Goal: Transaction & Acquisition: Book appointment/travel/reservation

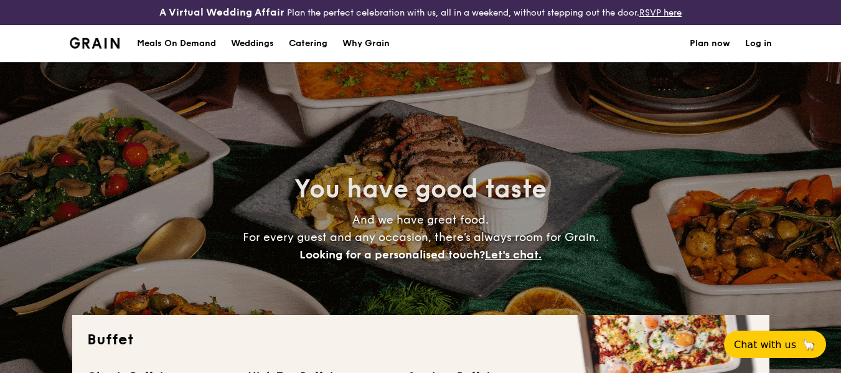
select select
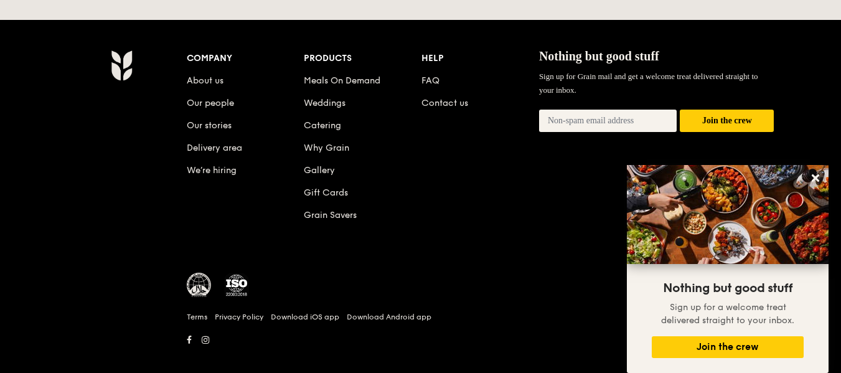
scroll to position [2775, 0]
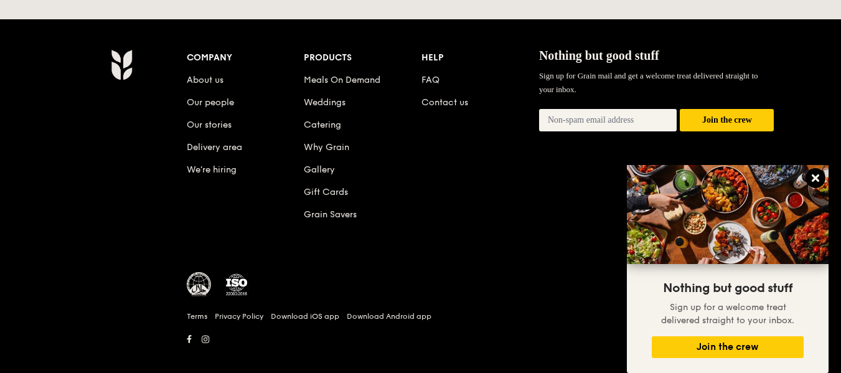
click at [817, 177] on icon at bounding box center [814, 177] width 7 height 7
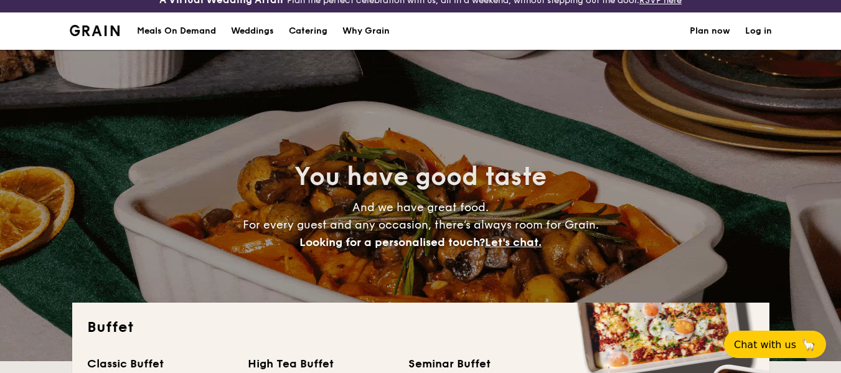
scroll to position [0, 0]
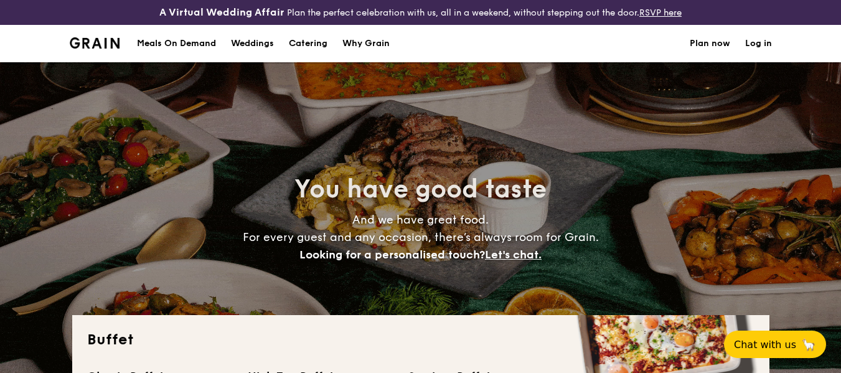
click at [310, 38] on h1 "Catering" at bounding box center [308, 43] width 39 height 37
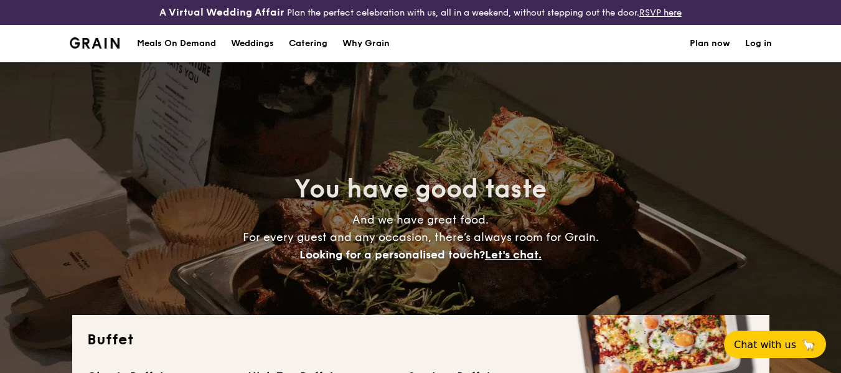
click at [316, 42] on h1 "Catering" at bounding box center [308, 43] width 39 height 37
click at [708, 40] on link "Plan now" at bounding box center [710, 43] width 40 height 37
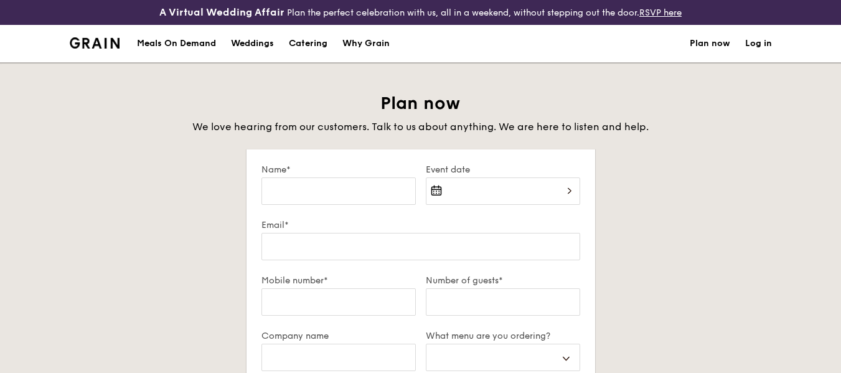
select select
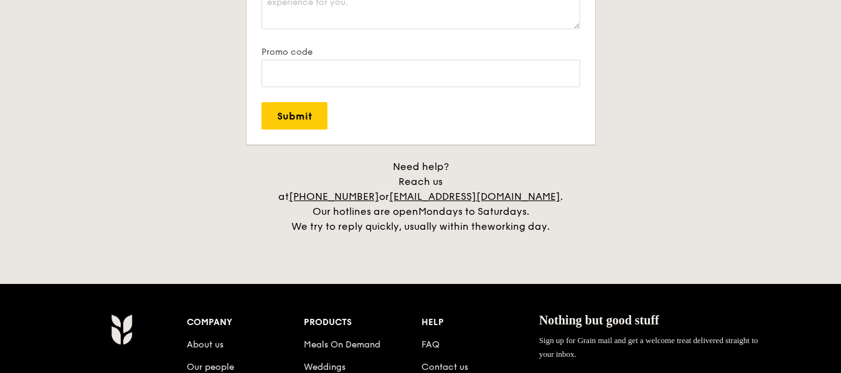
scroll to position [124, 0]
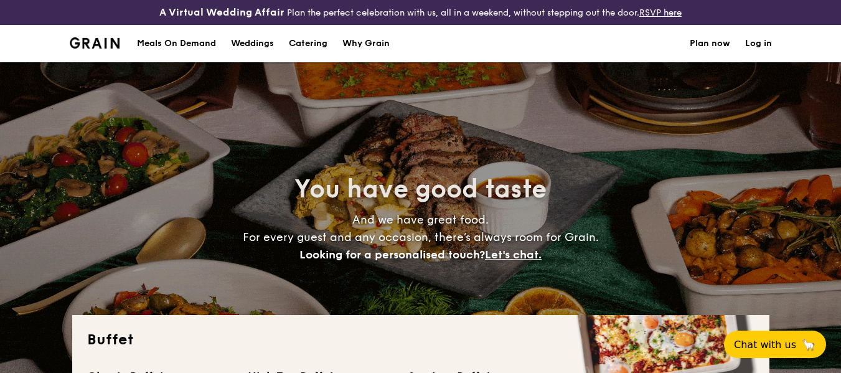
select select
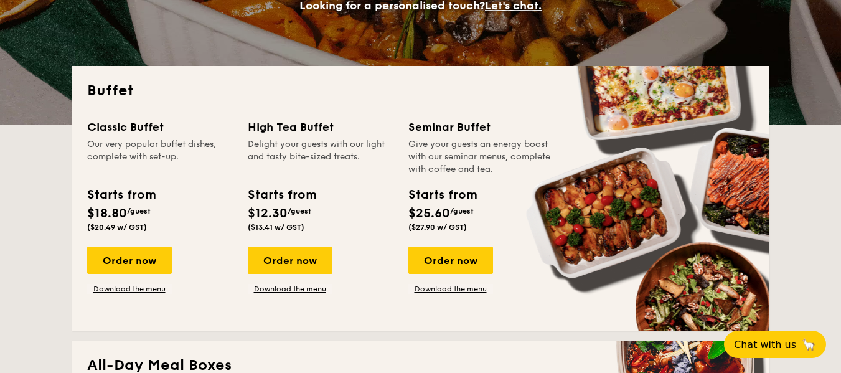
scroll to position [498, 0]
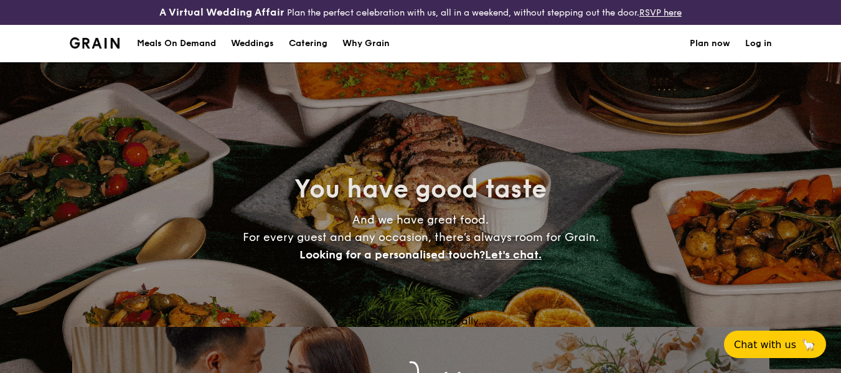
select select
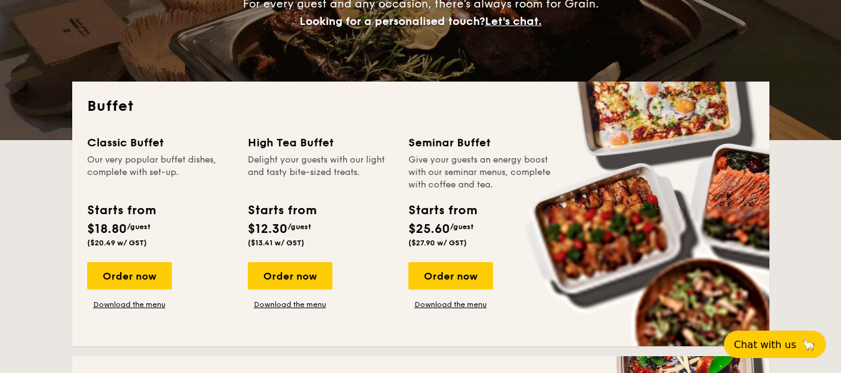
scroll to position [223, 0]
